Goal: Information Seeking & Learning: Learn about a topic

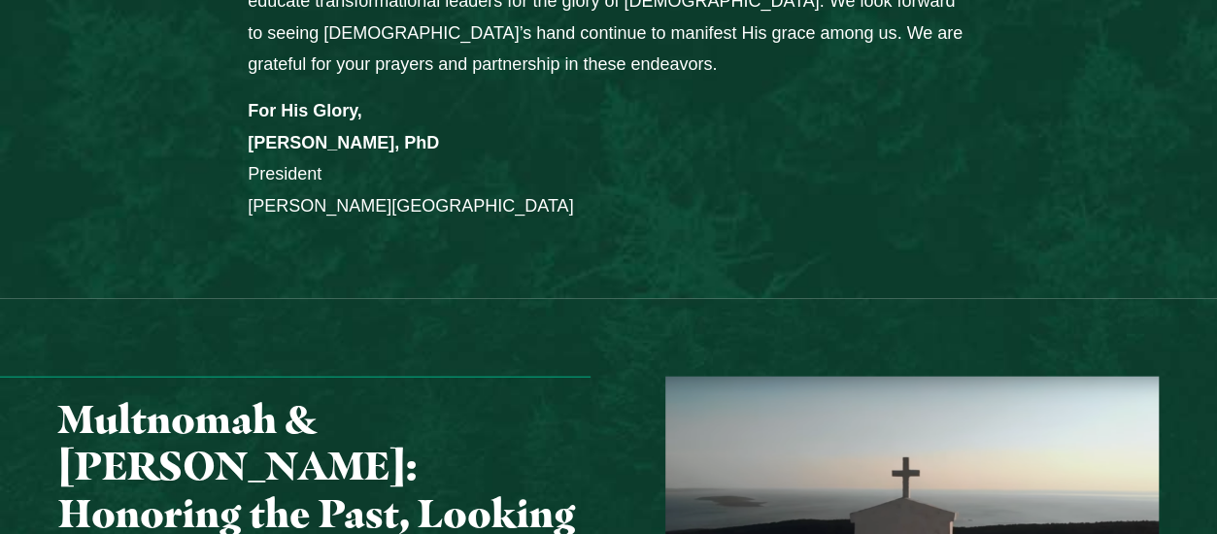
scroll to position [2137, 0]
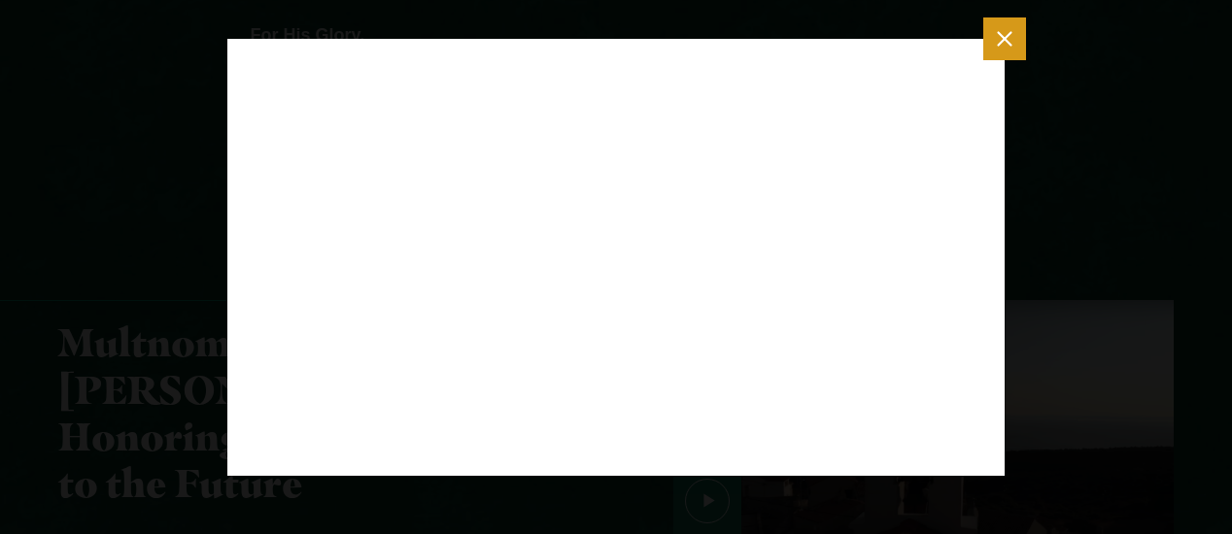
click at [1010, 50] on icon "Close modal" at bounding box center [1004, 38] width 24 height 24
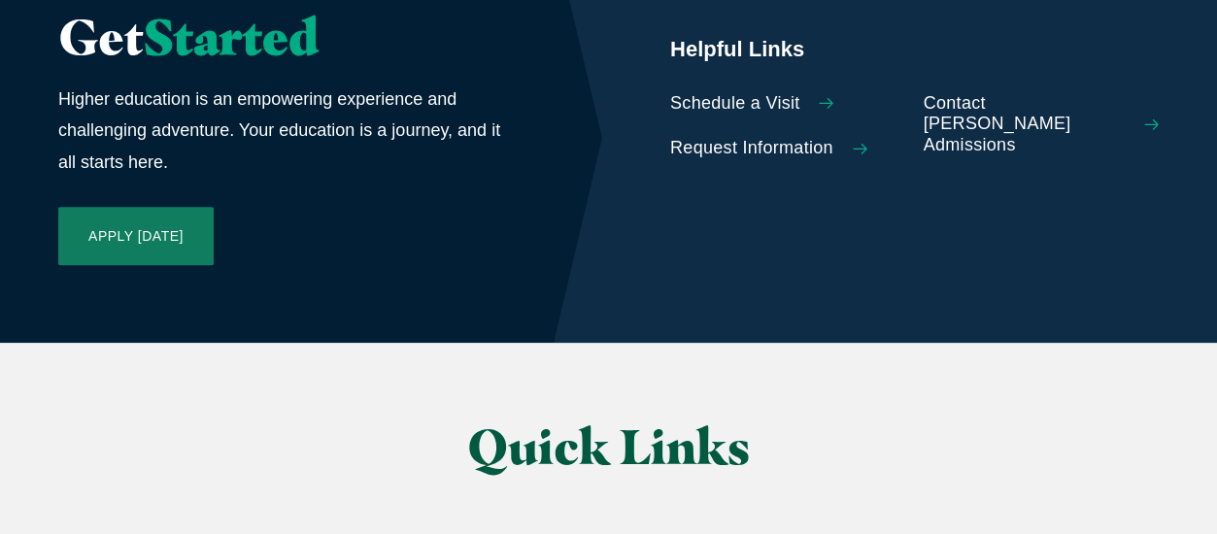
scroll to position [4570, 0]
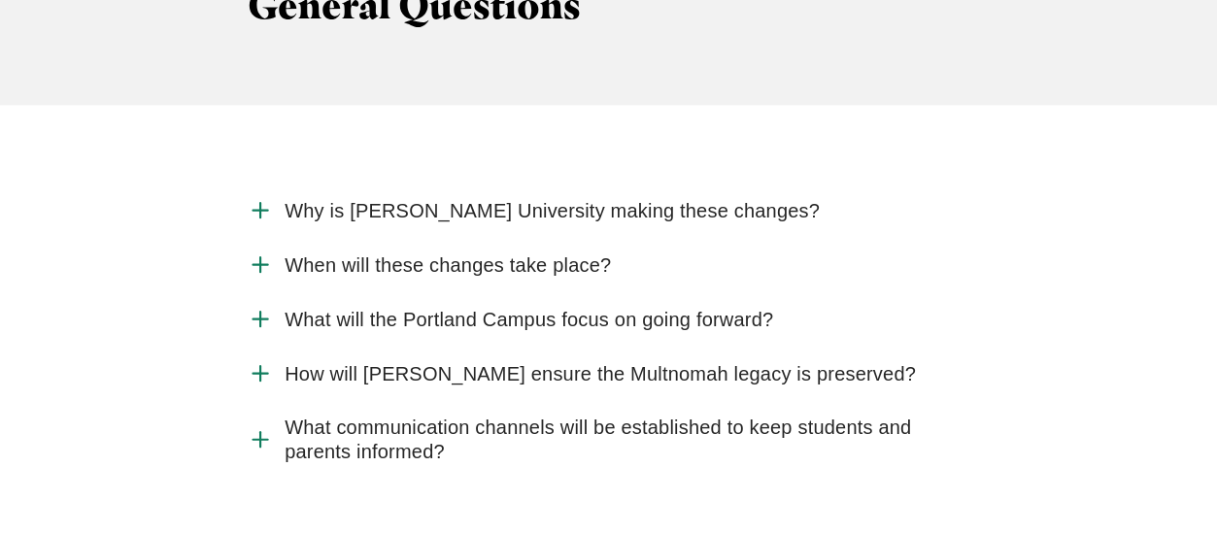
scroll to position [2156, 0]
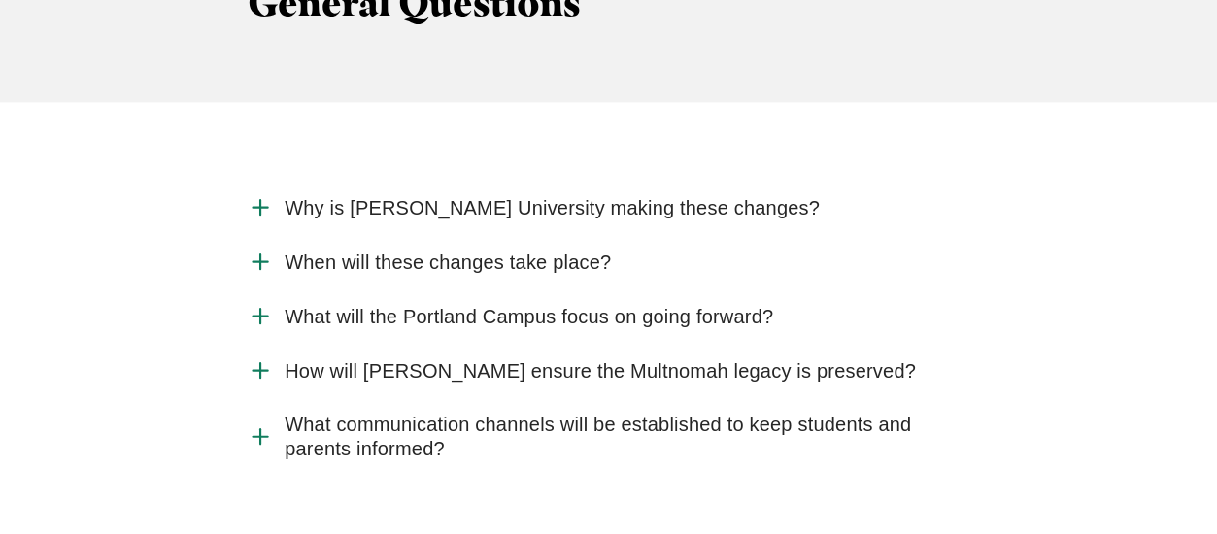
click at [694, 196] on span "Why is [PERSON_NAME] University making these changes?" at bounding box center [552, 208] width 535 height 24
click at [0, 0] on input "Why is [PERSON_NAME] University making these changes?" at bounding box center [0, 0] width 0 height 0
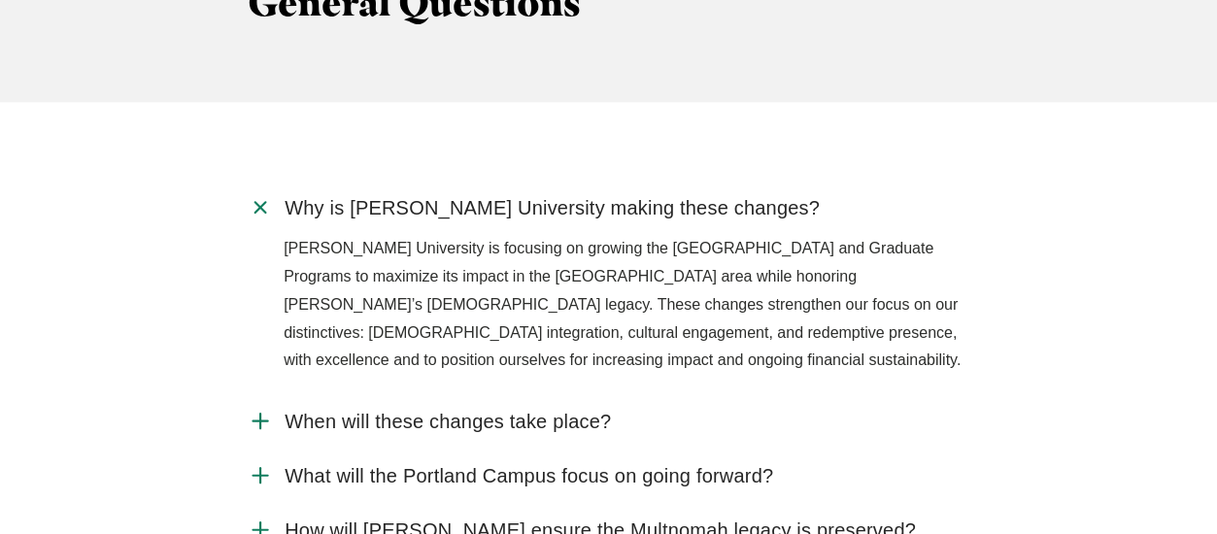
click at [590, 410] on span "When will these changes take place?" at bounding box center [448, 422] width 326 height 24
click at [0, 0] on input "When will these changes take place?" at bounding box center [0, 0] width 0 height 0
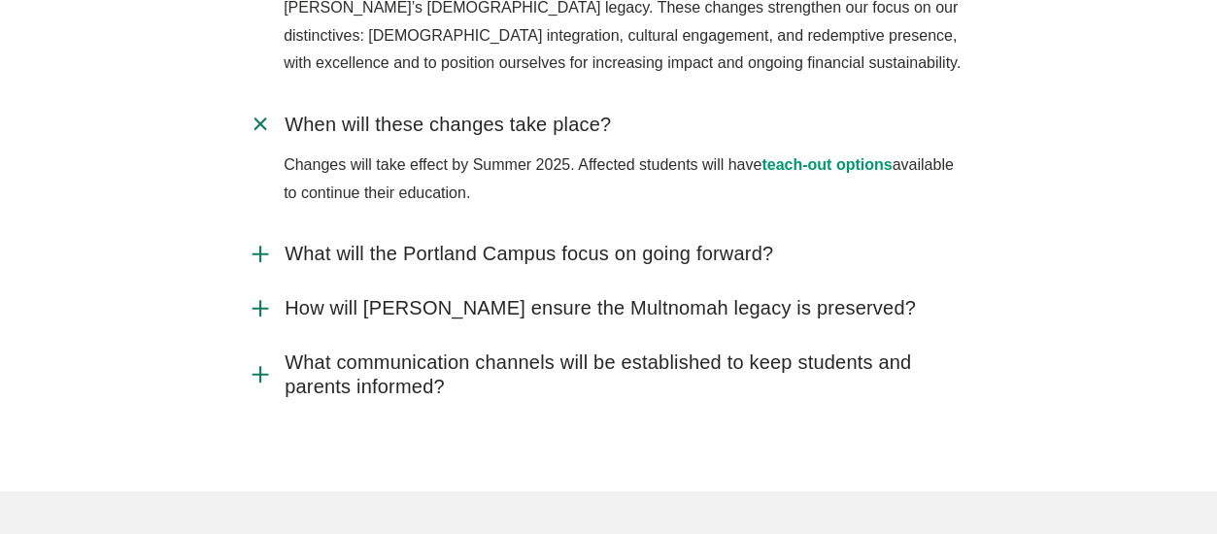
scroll to position [2463, 0]
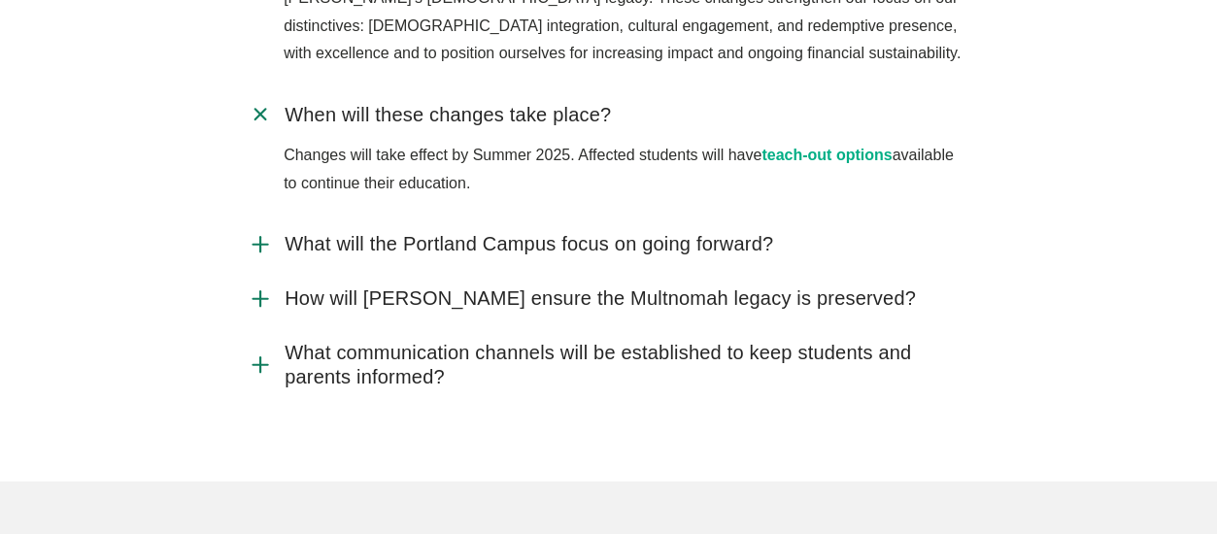
click at [842, 147] on link "teach-out options" at bounding box center [827, 155] width 130 height 17
